Goal: Task Accomplishment & Management: Manage account settings

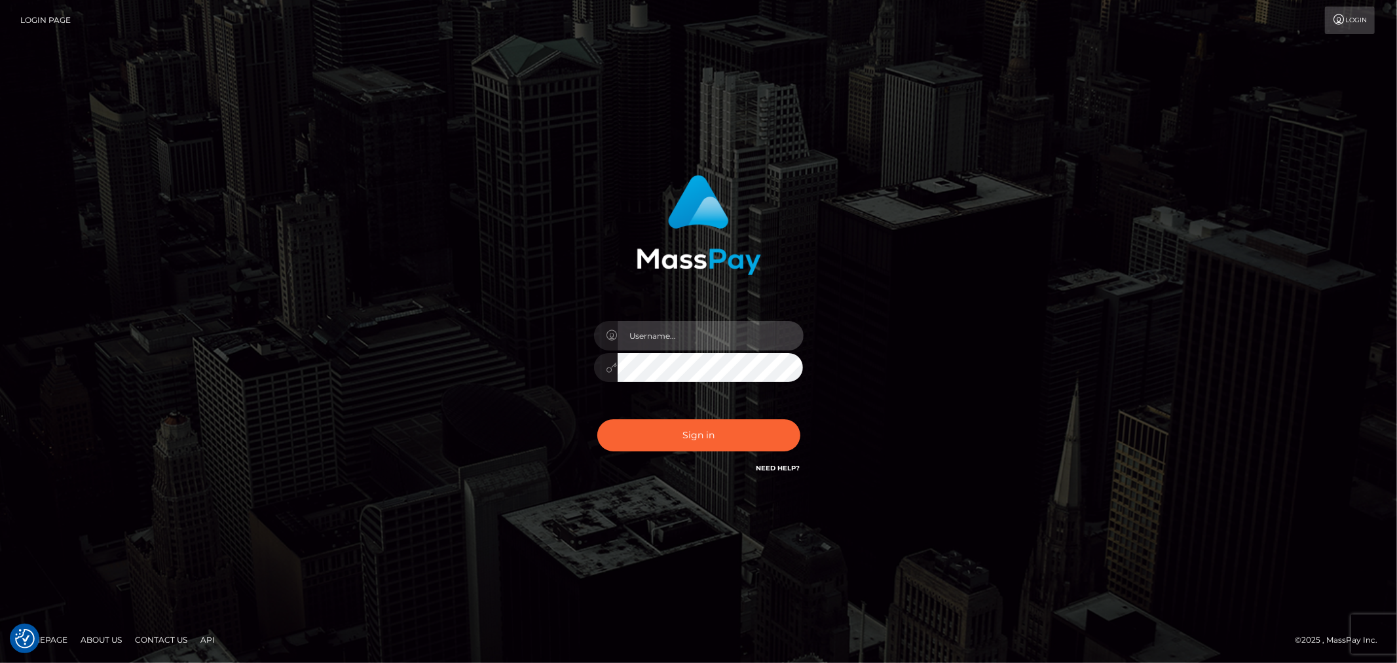
click at [656, 339] on input "text" at bounding box center [711, 335] width 186 height 29
type input "ashbil"
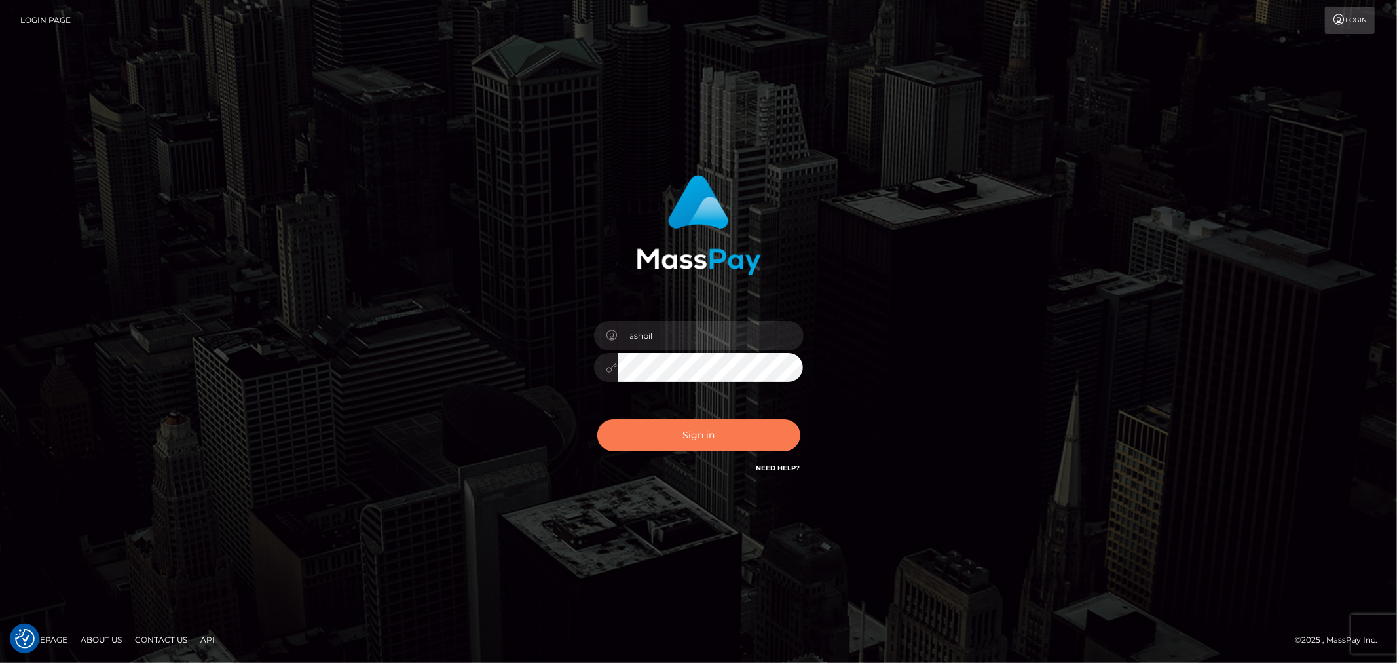
click at [678, 447] on button "Sign in" at bounding box center [698, 435] width 203 height 32
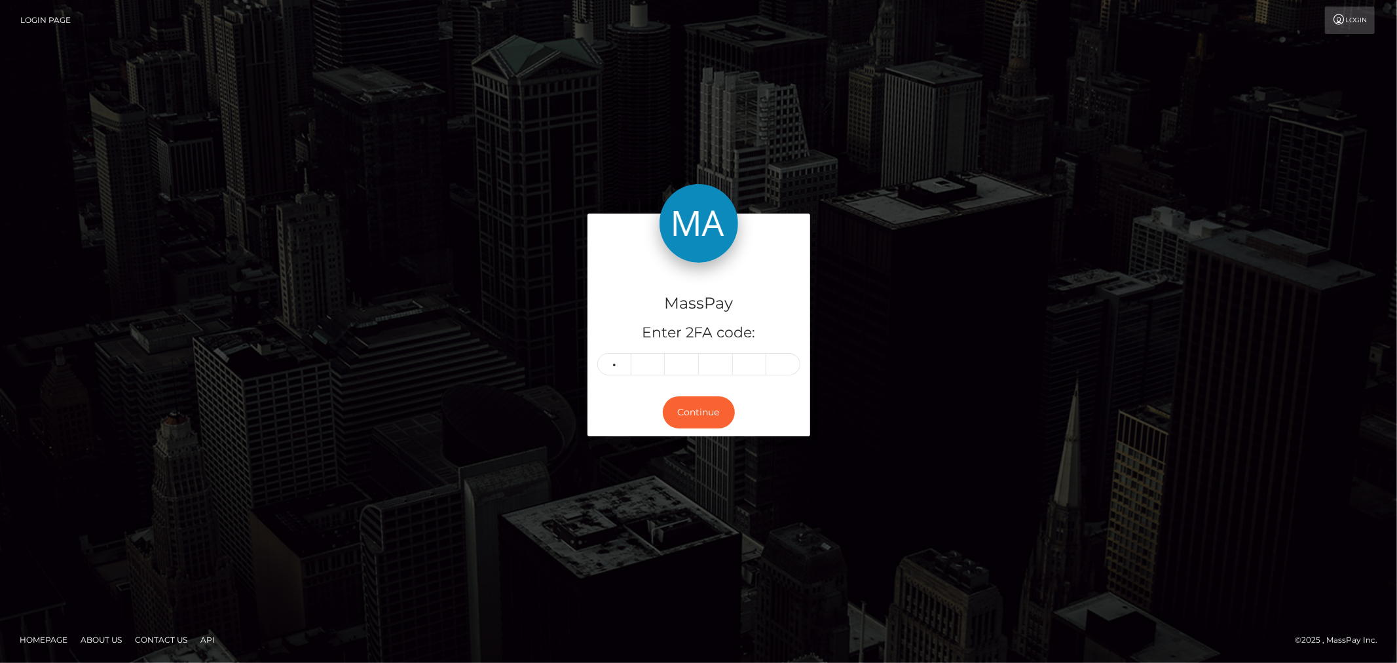
type input "2"
type input "8"
type input "4"
type input "5"
type input "9"
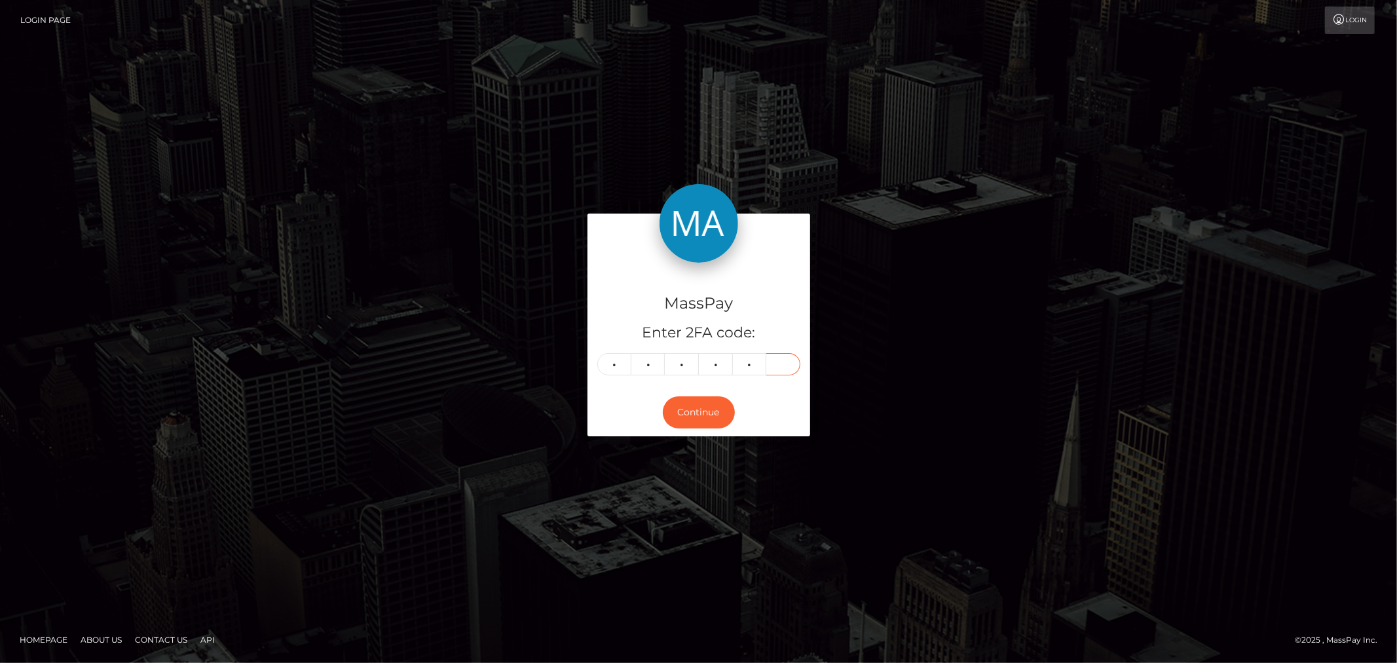
type input "0"
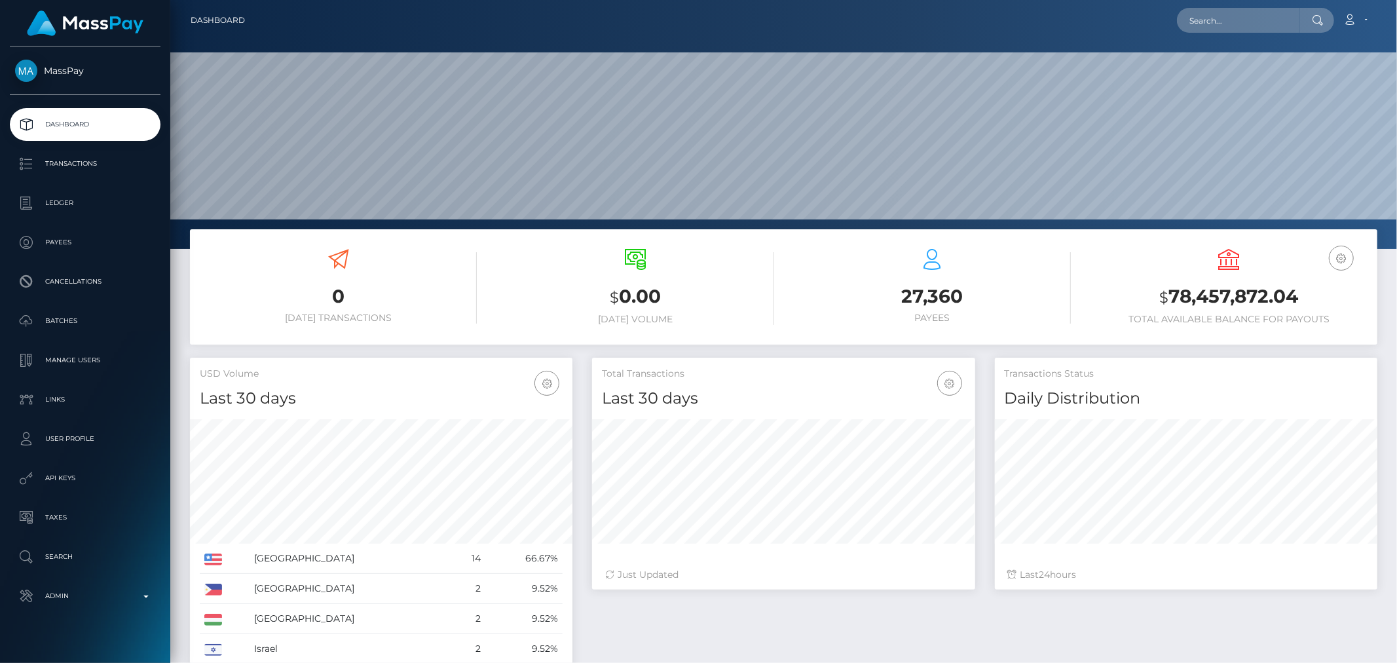
scroll to position [232, 382]
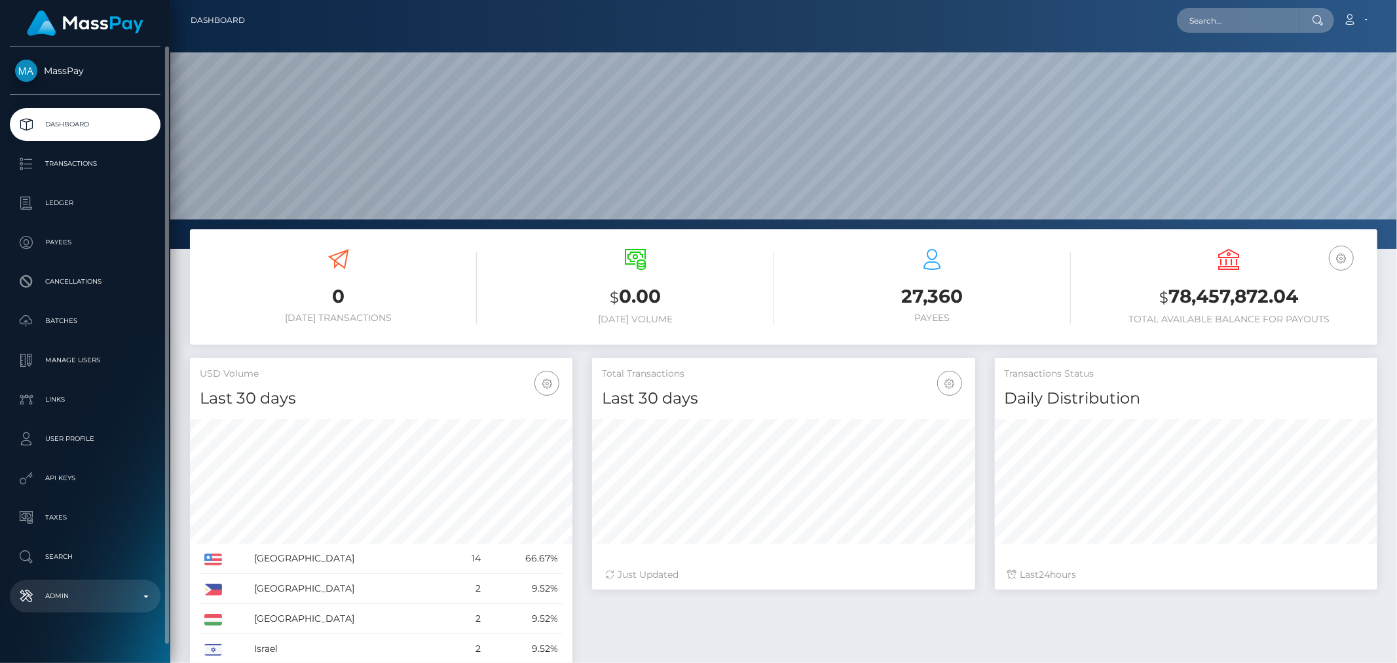
click at [139, 593] on p "Admin" at bounding box center [85, 596] width 140 height 20
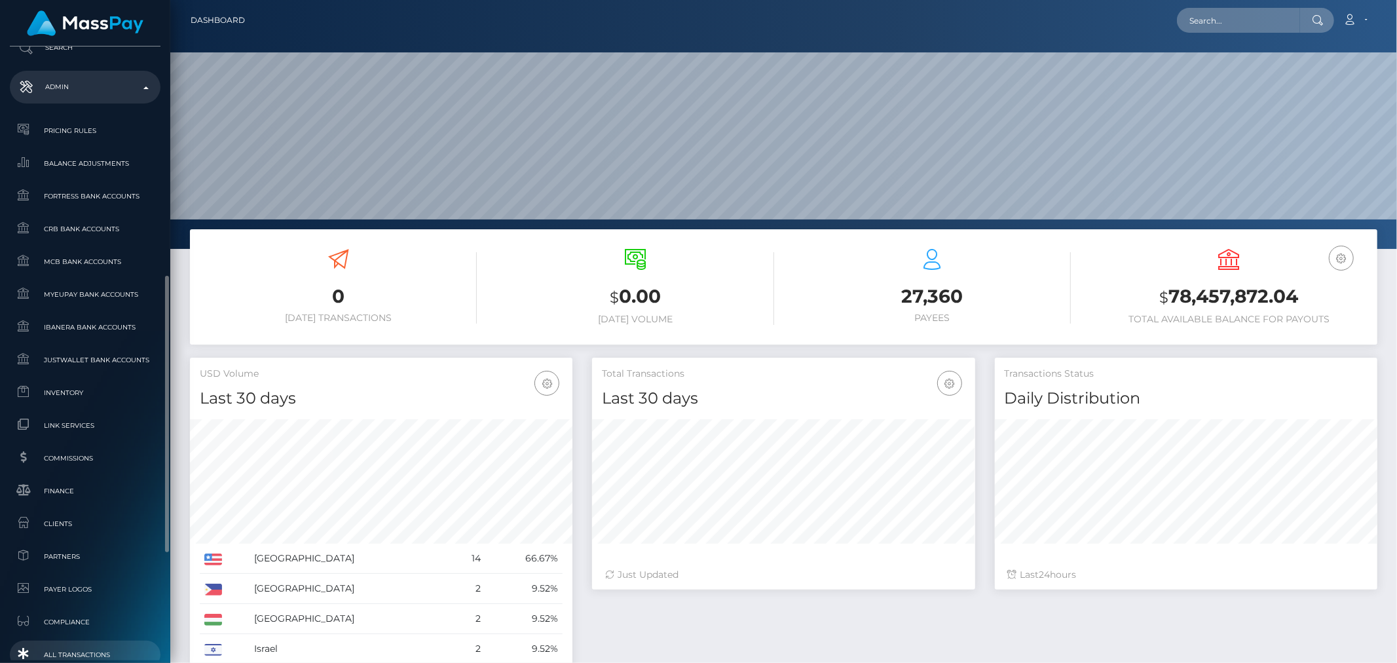
scroll to position [749, 0]
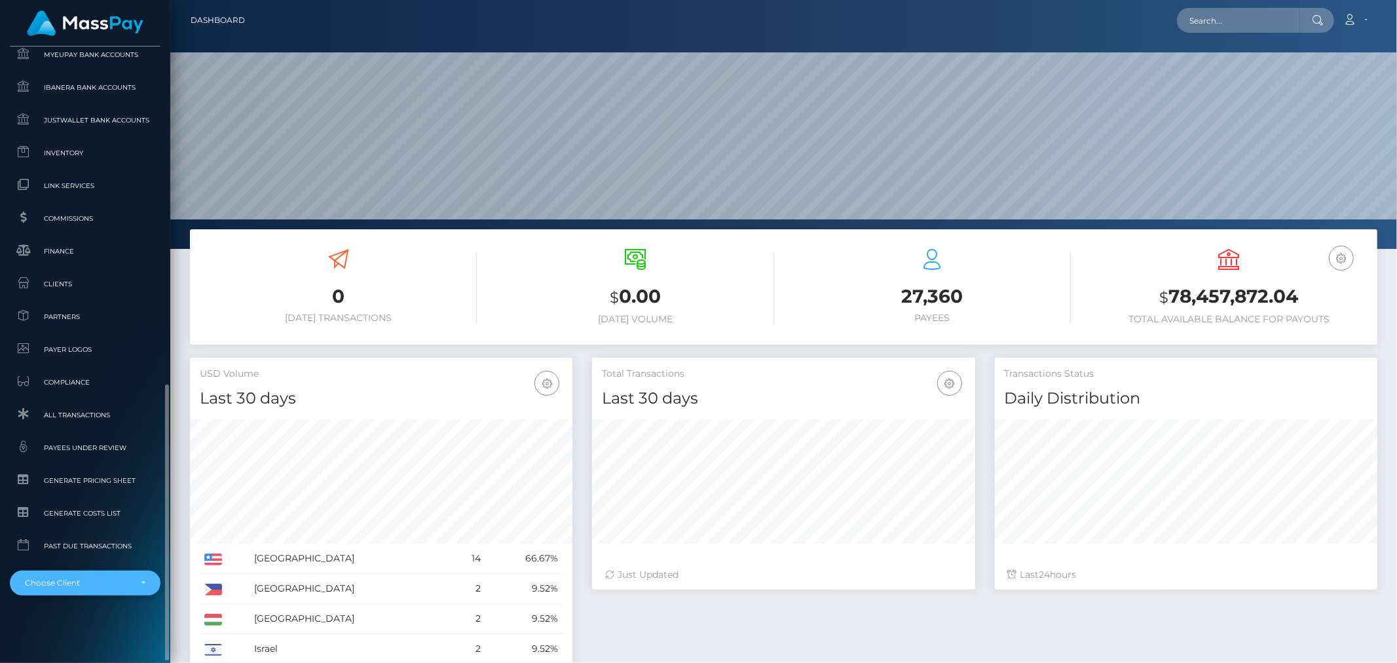
click at [116, 582] on div "Choose Client" at bounding box center [77, 583] width 105 height 10
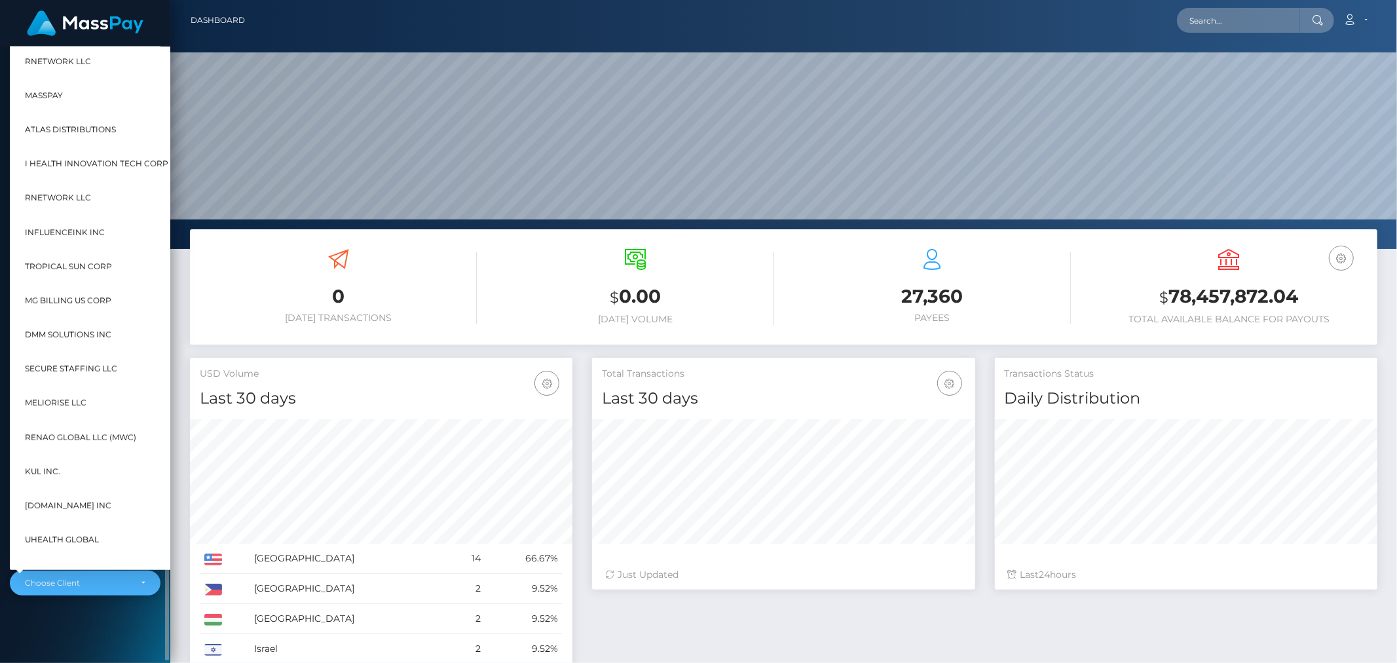
scroll to position [424, 15]
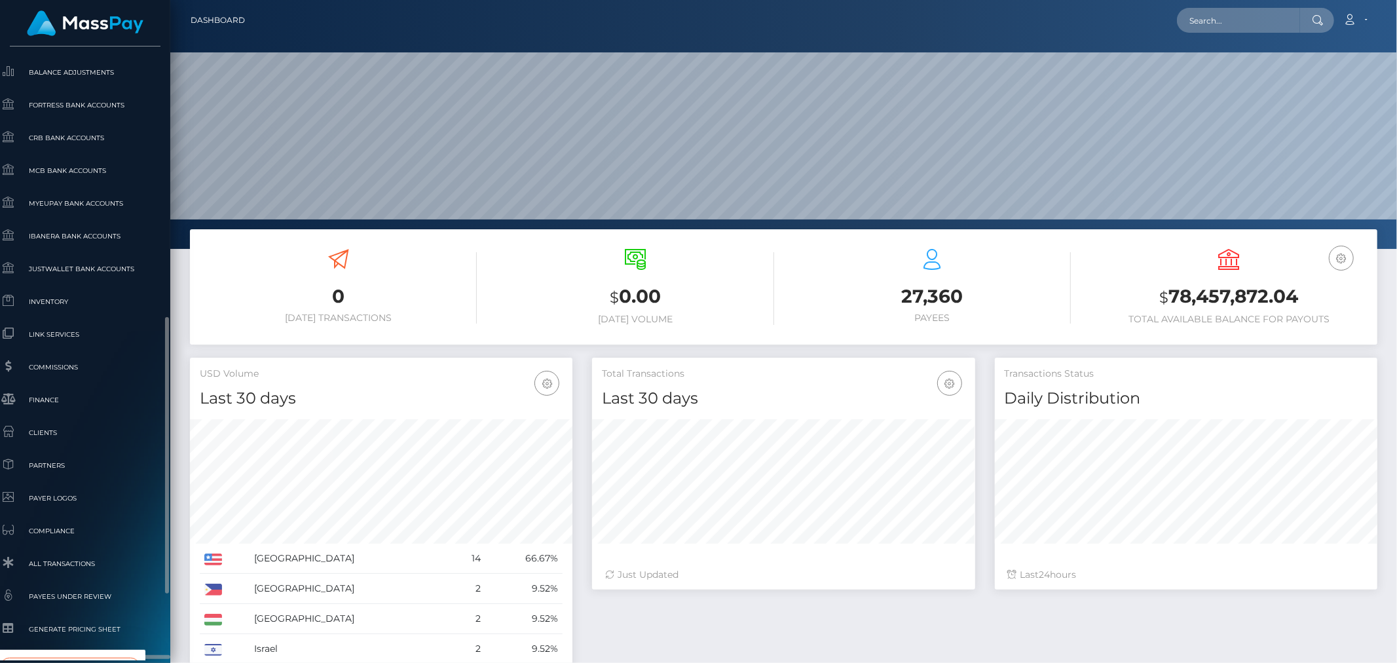
type input "whop"
select select "338"
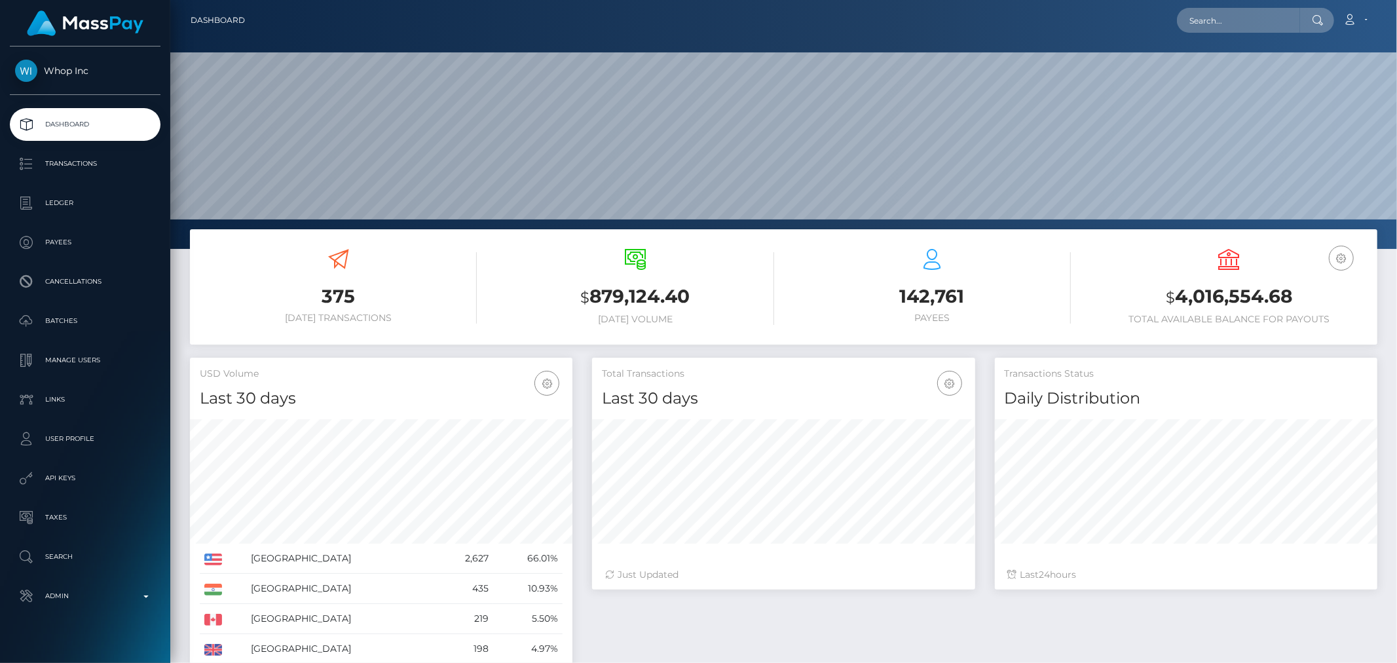
scroll to position [232, 382]
click at [1344, 261] on icon "button" at bounding box center [1341, 258] width 16 height 16
click at [1313, 302] on link "EUR Balance" at bounding box center [1302, 299] width 105 height 24
click at [1350, 251] on button "button" at bounding box center [1341, 258] width 25 height 25
click at [1305, 322] on link "USD Balance" at bounding box center [1302, 327] width 105 height 24
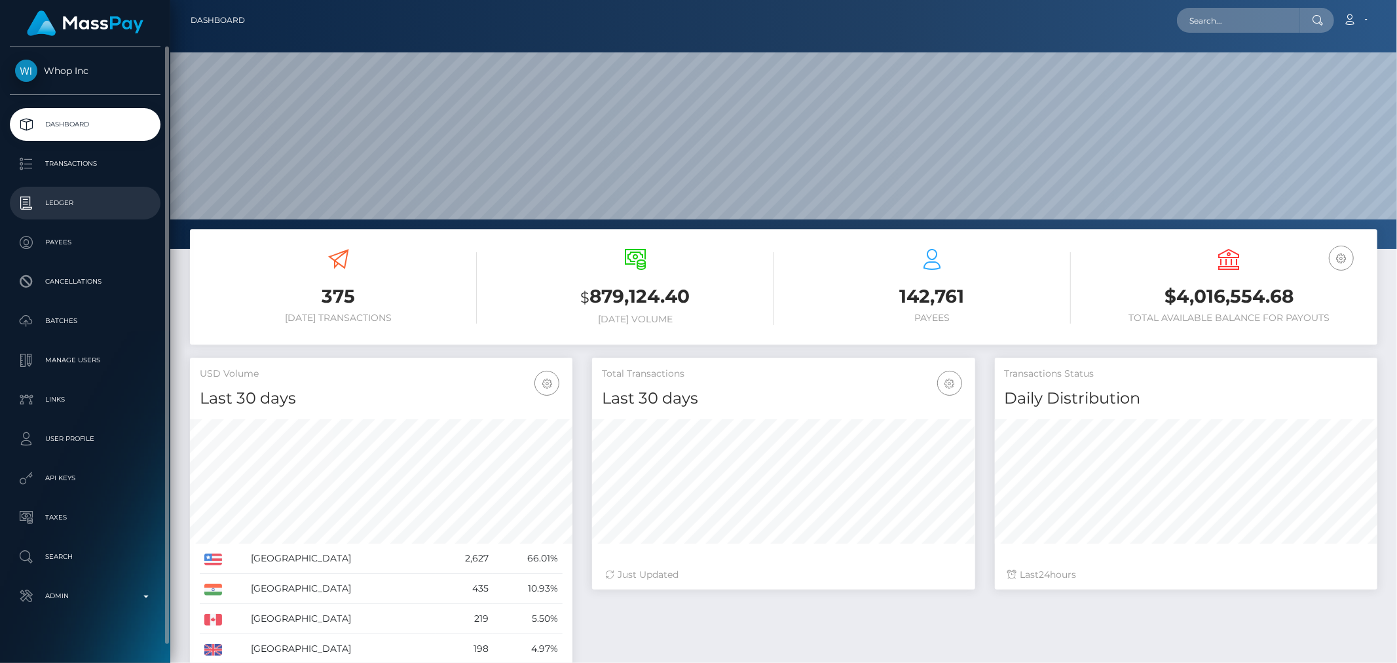
click at [62, 211] on p "Ledger" at bounding box center [85, 203] width 140 height 20
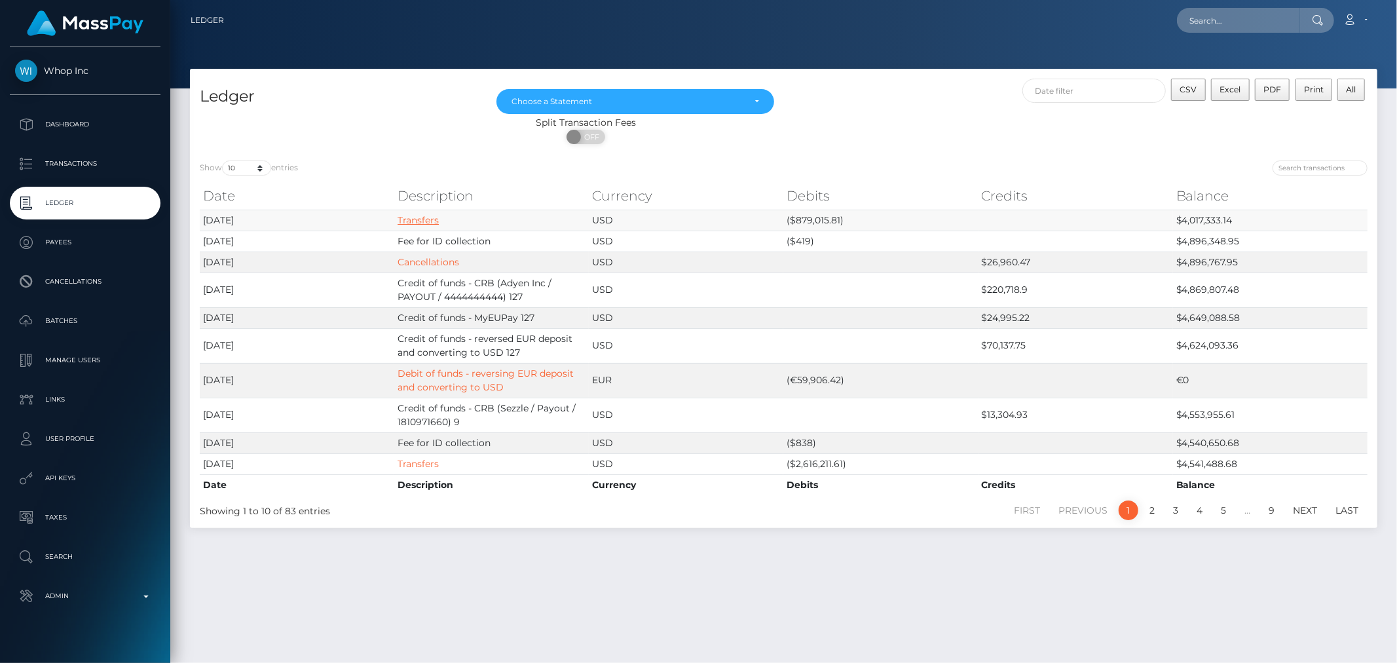
click at [413, 220] on link "Transfers" at bounding box center [418, 220] width 41 height 12
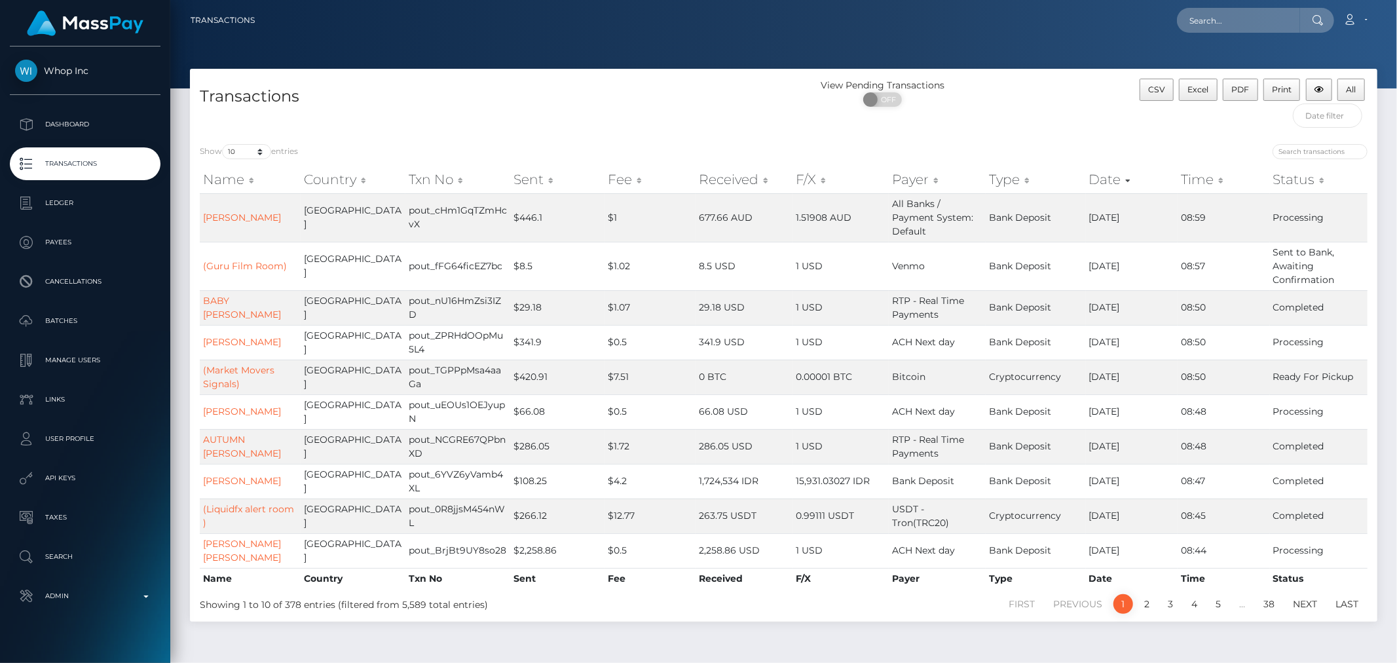
click at [544, 185] on th "Sent" at bounding box center [557, 179] width 94 height 26
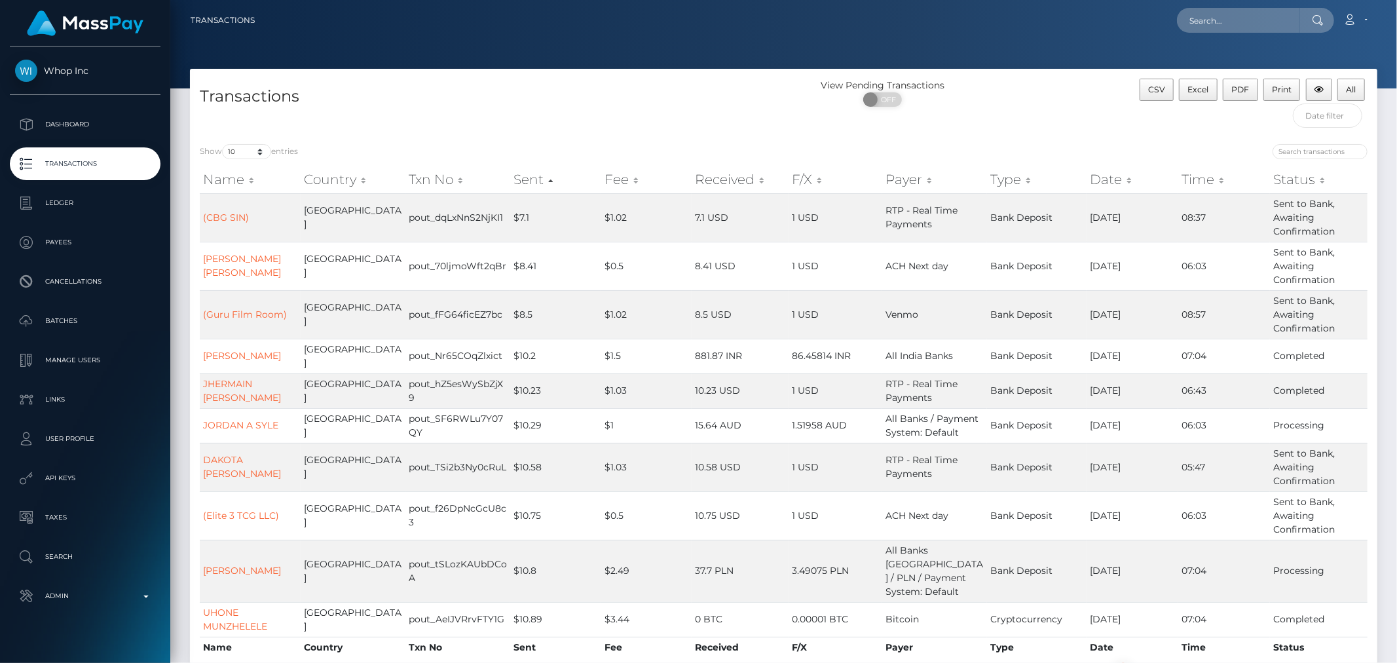
click at [534, 181] on th "Sent" at bounding box center [555, 179] width 91 height 26
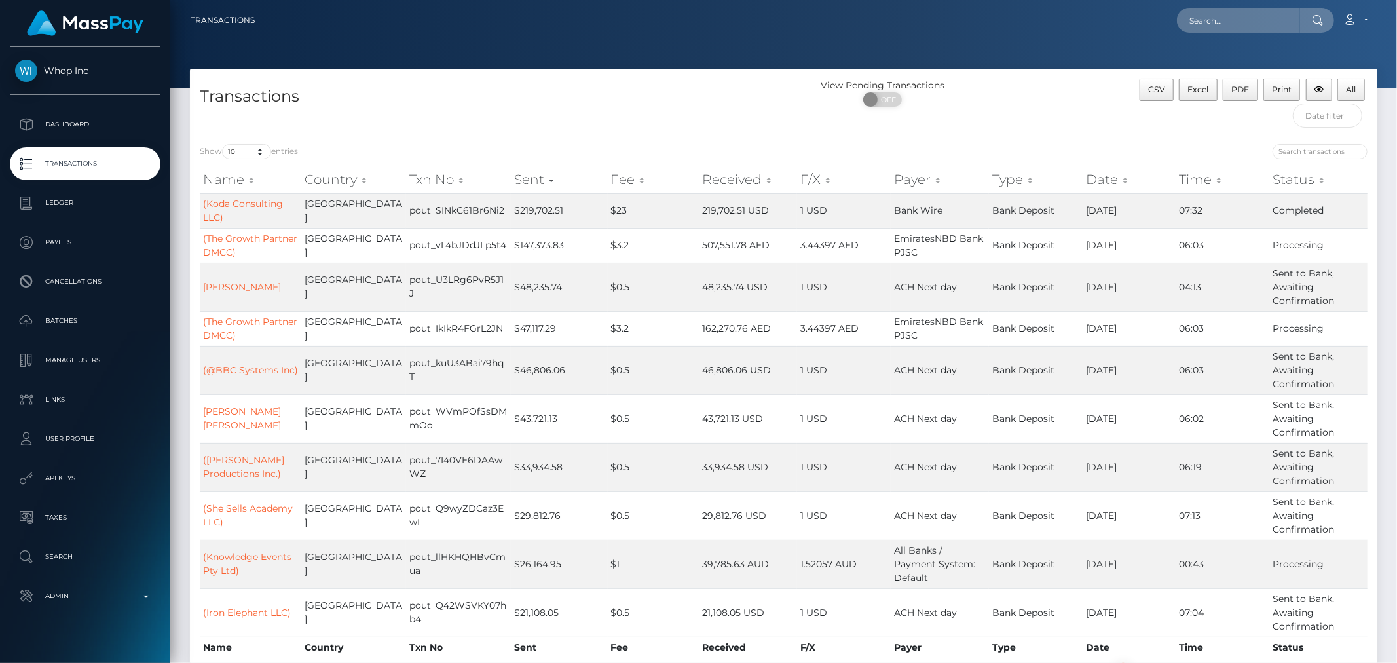
drag, startPoint x: 562, startPoint y: 240, endPoint x: 483, endPoint y: 98, distance: 162.7
click at [483, 98] on h4 "Transactions" at bounding box center [487, 96] width 574 height 23
